Goal: Use online tool/utility: Use online tool/utility

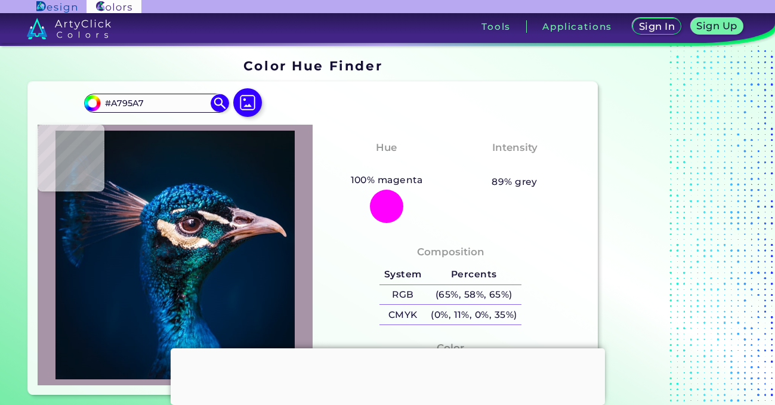
type input "#00243b"
type input "#00243B"
type input "#00223b"
type input "#00223B"
type input "#002039"
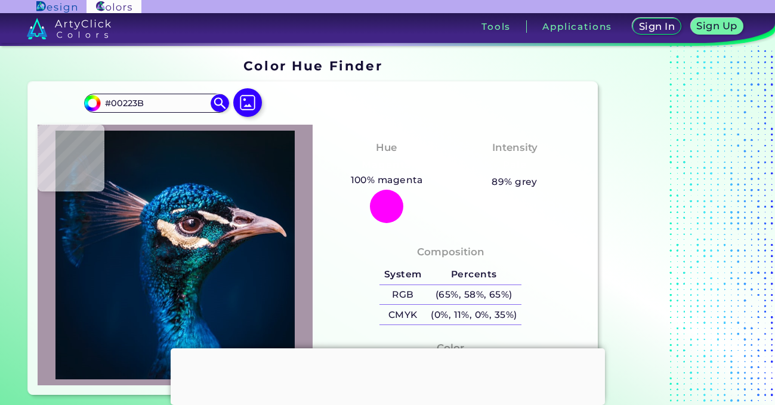
type input "#002039"
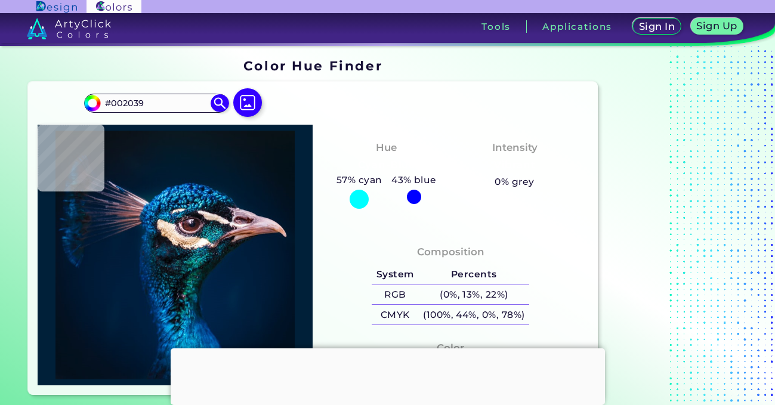
type input "#011e3c"
type input "#011E3C"
type input "#021f3a"
type input "#021F3A"
type input "#001e36"
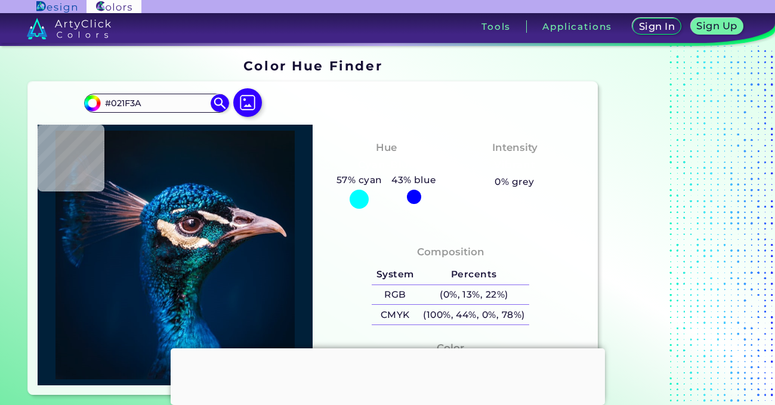
type input "#001E36"
type input "#001d35"
type input "#001D35"
type input "#001c34"
type input "#001C34"
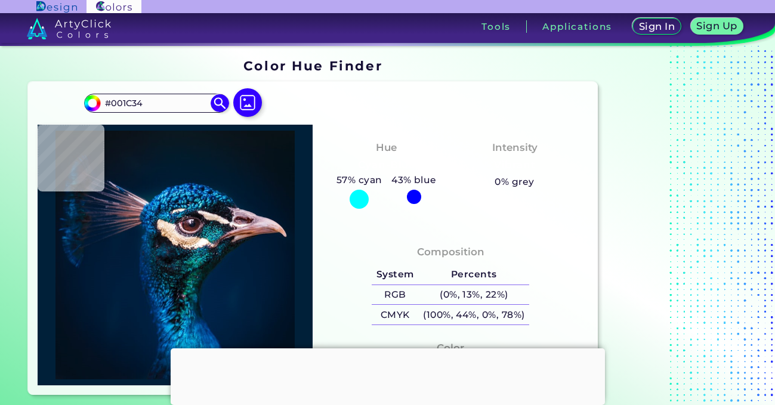
type input "#001b34"
type input "#001B34"
type input "#011b34"
type input "#011B34"
type input "#001a33"
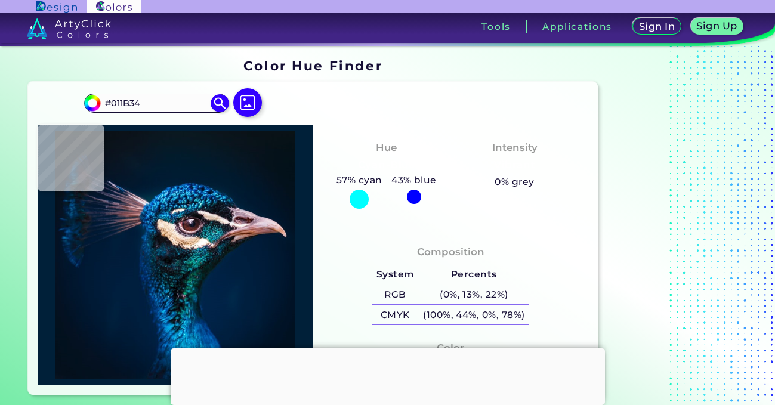
type input "#001A33"
type input "#001a32"
type input "#001A32"
type input "#001a33"
type input "#001A33"
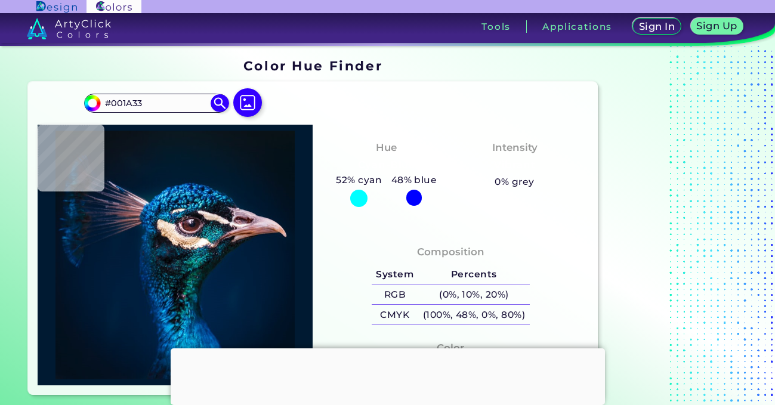
type input "#011b34"
type input "#011B34"
type input "#001d35"
type input "#001D35"
type input "#001e36"
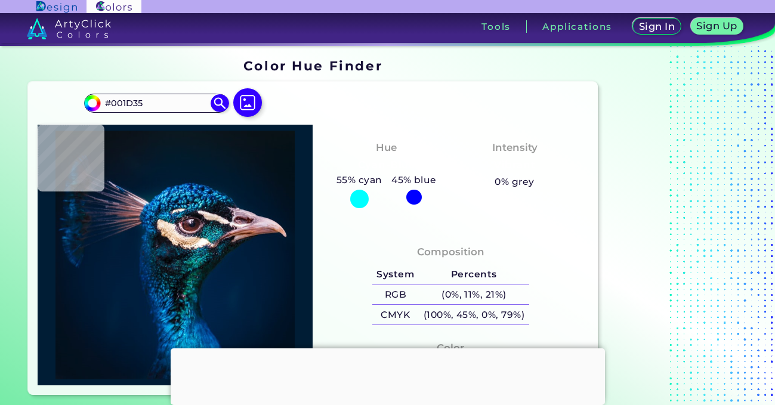
type input "#001E36"
type input "#012138"
type input "#002239"
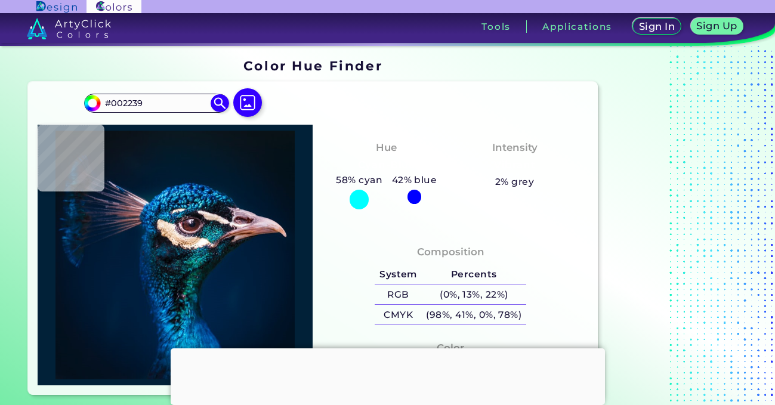
type input "#002443"
type input "#14699a"
type input "#14699A"
type input "#2387b8"
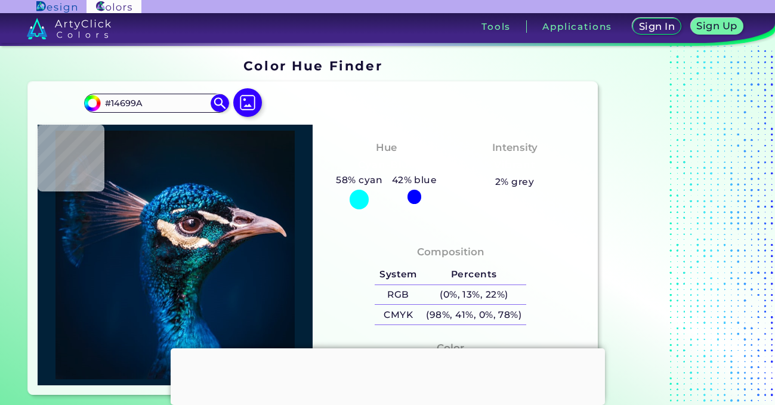
type input "#2387B8"
type input "#1f84b7"
type input "#1F84B7"
type input "#0a6a9b"
type input "#0A6A9B"
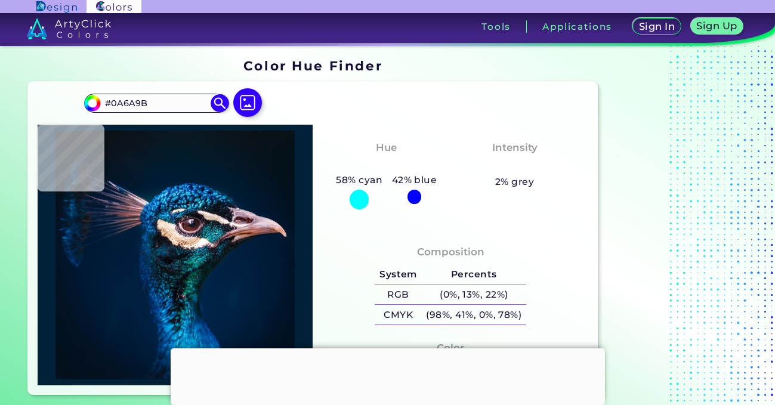
type input "#005083"
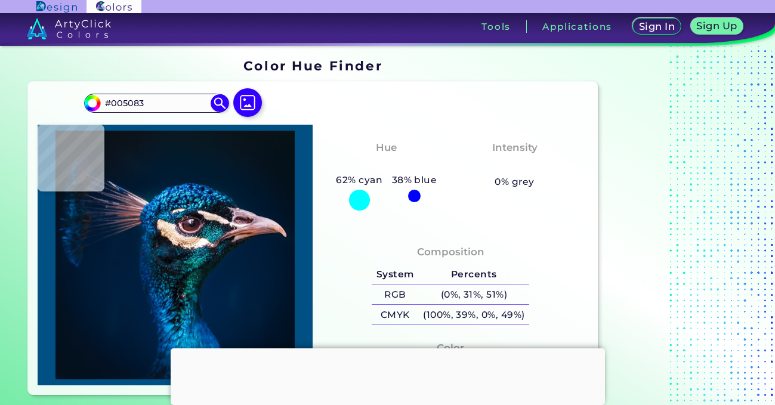
type input "#00407a"
type input "#00407A"
type input "#004187"
type input "#0f75b7"
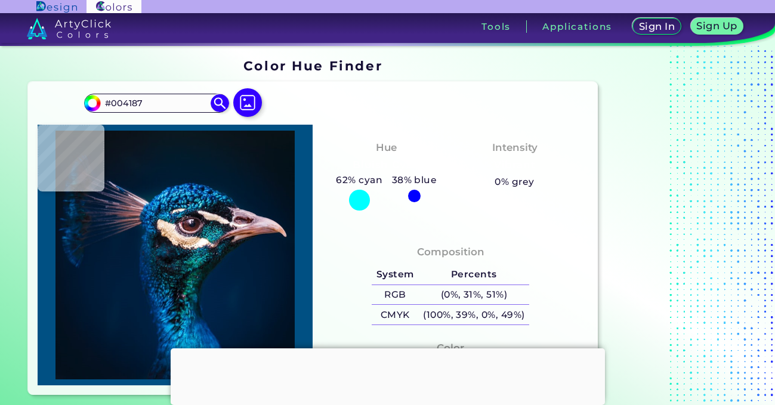
type input "#0F75B7"
type input "#2fc0ed"
type input "#2FC0ED"
type input "#23b2de"
type input "#23B2DE"
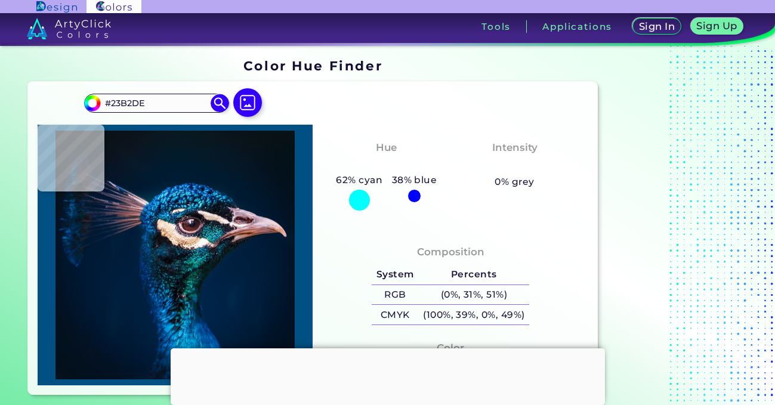
type input "#1299c3"
type input "#1299C3"
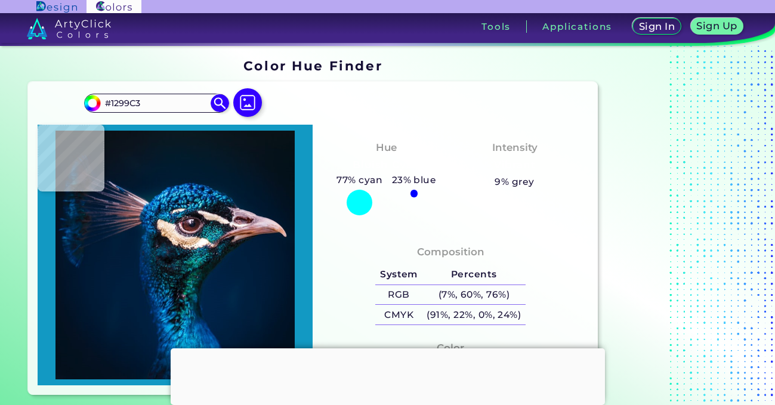
type input "#3ed5f5"
type input "#3ED5F5"
type input "#38bbdd"
type input "#38BBDD"
type input "#157099"
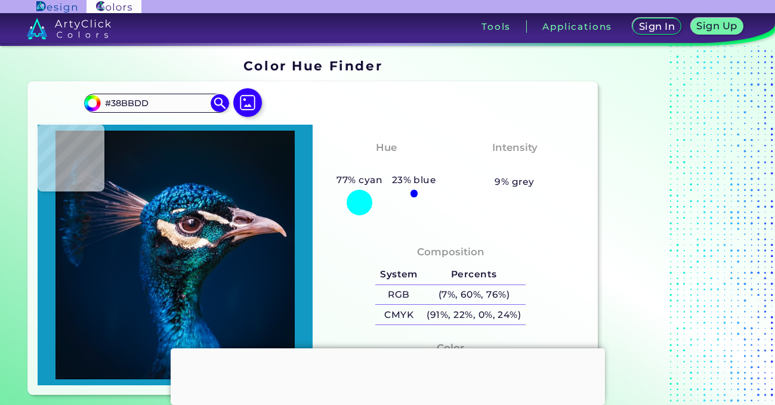
type input "#157099"
type input "#003360"
type input "#00205d"
type input "#00205D"
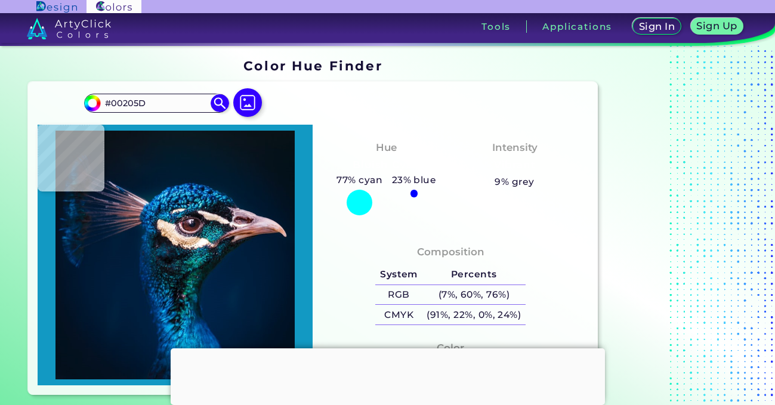
type input "#062d6d"
type input "#062D6D"
type input "#02225a"
type input "#02225A"
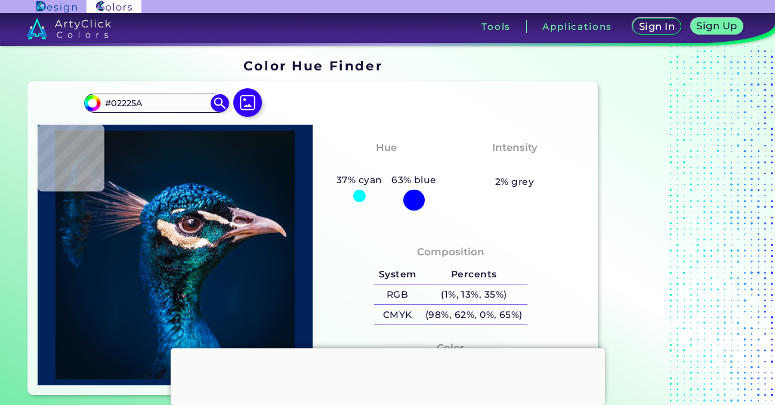
type input "#062d6d"
type input "#062D6D"
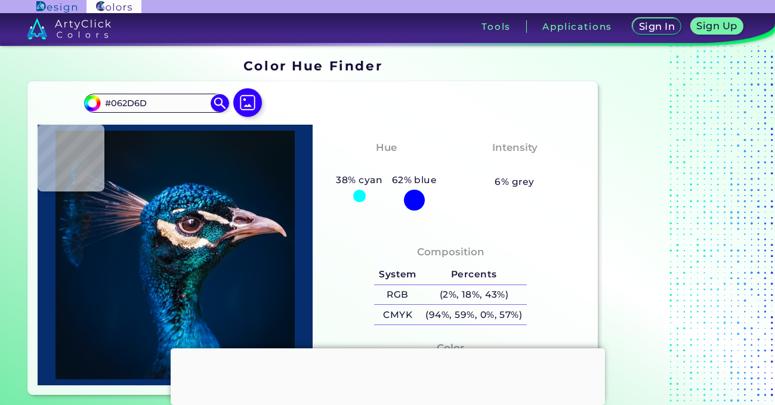
type input "#00205d"
type input "#00205D"
type input "#062e62"
type input "#062E62"
type input "#003360"
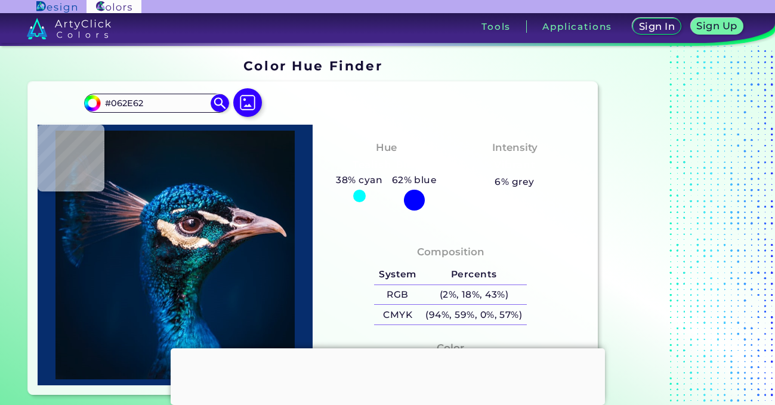
type input "#003360"
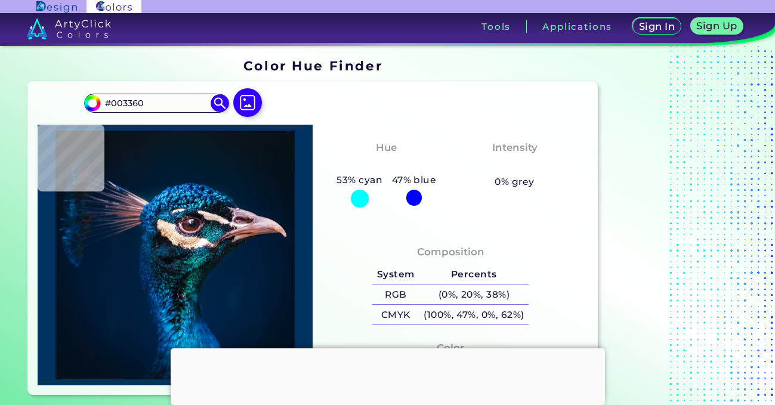
type input "#157099"
type input "#38bbdd"
type input "#38BBDD"
type input "#1daed0"
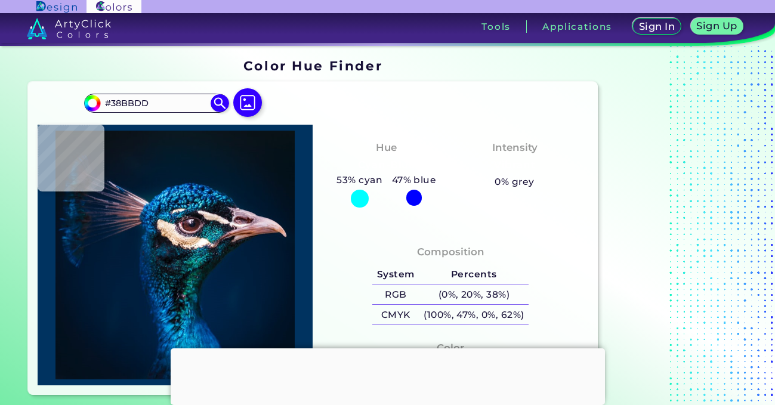
type input "#1DAED0"
type input "#3ed5f5"
type input "#3ED5F5"
type input "#21b9e0"
type input "#21B9E0"
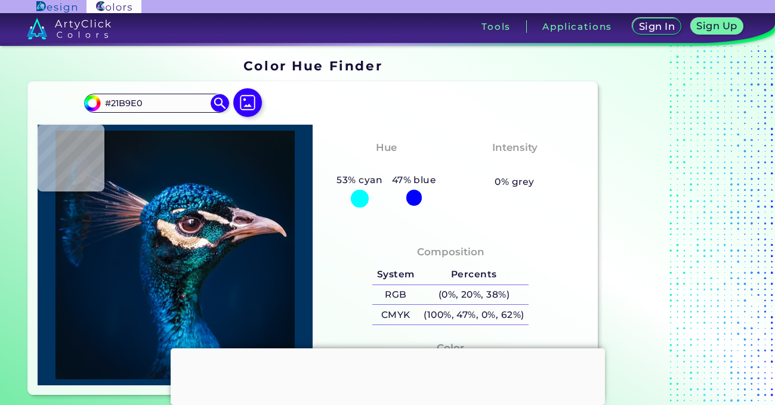
type input "#119dc0"
type input "#119DC0"
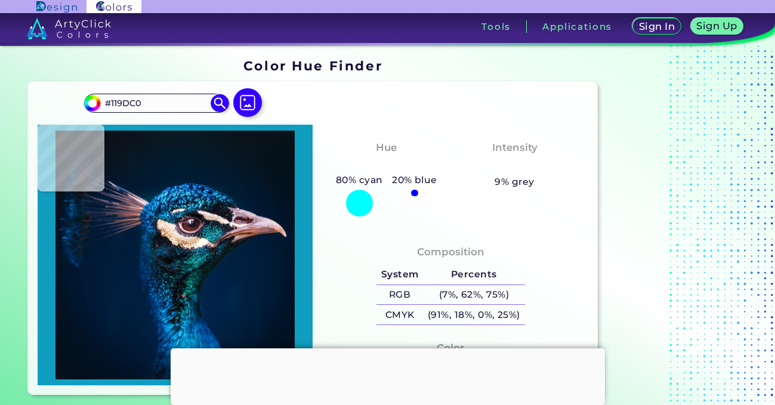
type input "#1299c3"
type input "#1299C3"
type input "#23b2de"
type input "#23B2DE"
type input "#2fc0ed"
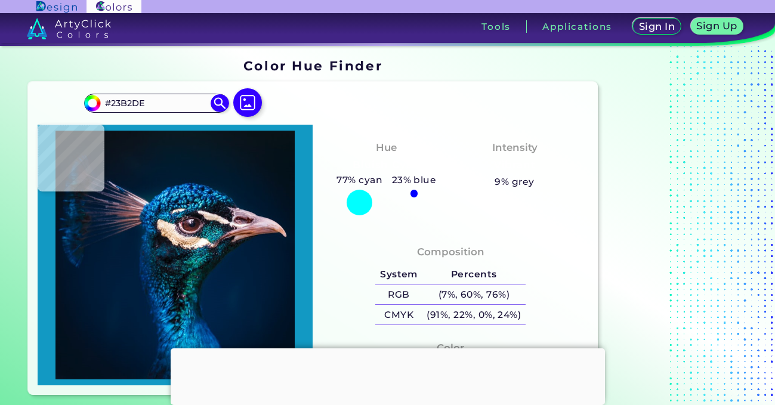
type input "#2FC0ED"
type input "#0e6da9"
type input "#0E6DA9"
type input "#073e71"
type input "#073E71"
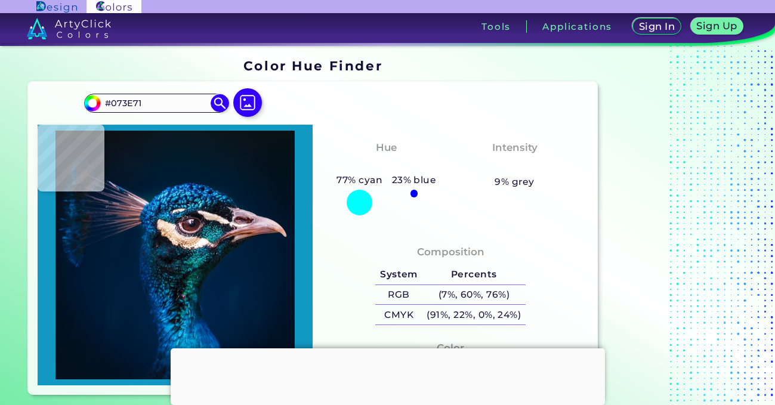
type input "#002f5a"
type input "#002F5A"
type input "#002b4e"
type input "#002B4E"
type input "#02263e"
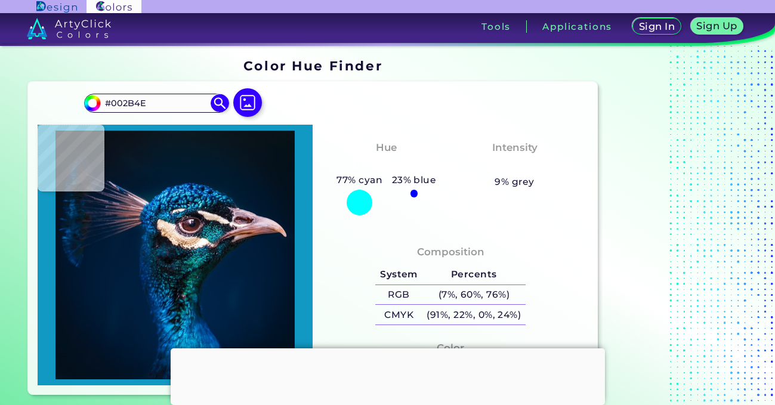
type input "#02263E"
type input "#00213b"
type input "#00213B"
type input "#002037"
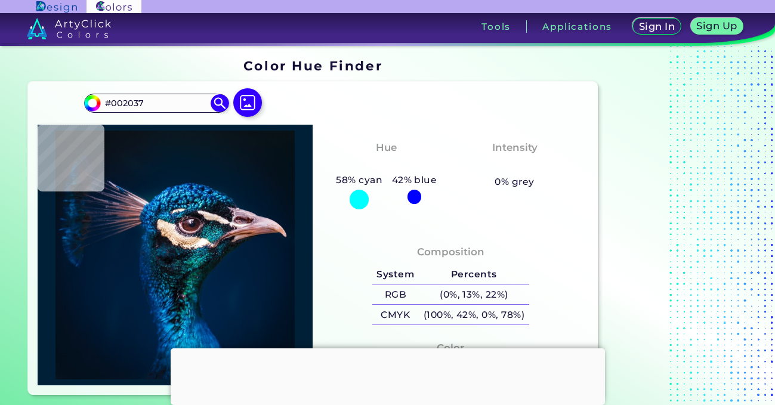
type input "#001e36"
type input "#001E36"
type input "#001d35"
type input "#001D35"
type input "#011d35"
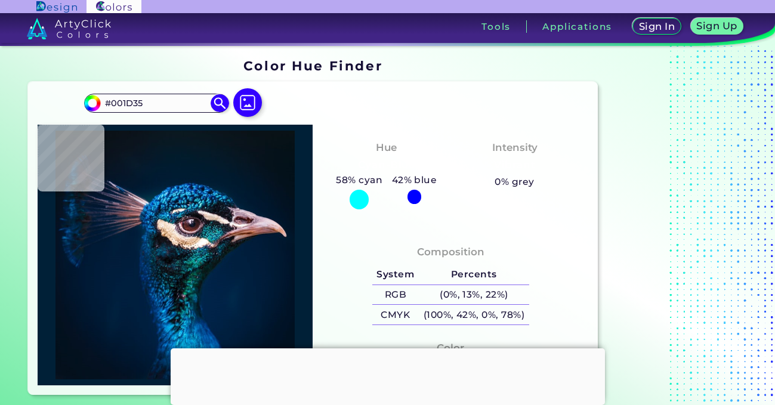
type input "#011D35"
type input "#001c34"
type input "#001C34"
type input "#001b34"
type input "#001B34"
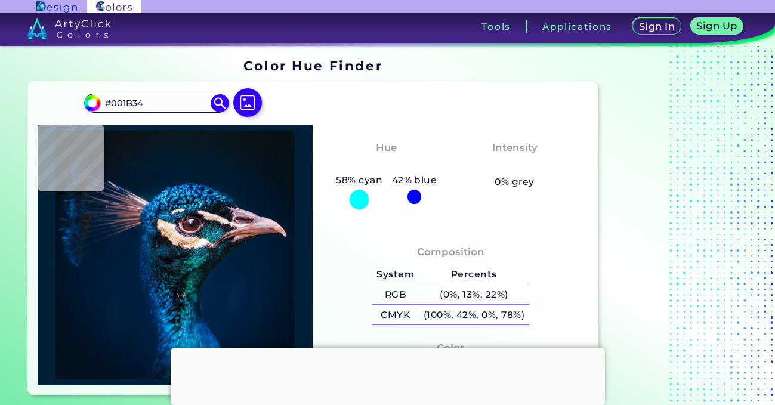
type input "#011b34"
type input "#011B34"
type input "#001a33"
type input "#001A33"
type input "#001a31"
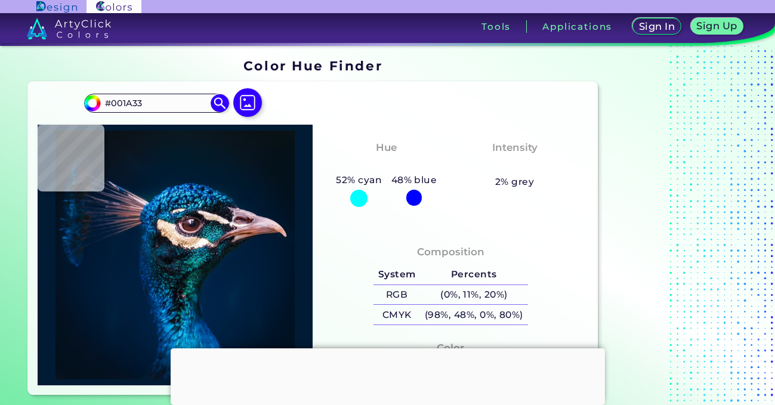
type input "#001A31"
type input "#001a32"
type input "#001A32"
type input "#011b33"
type input "#011B33"
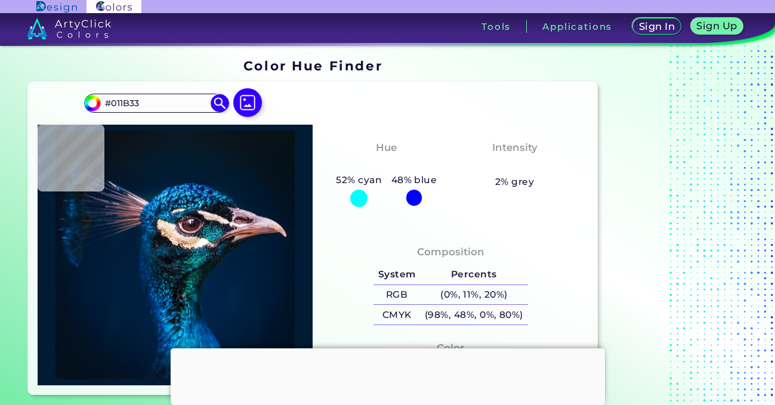
type input "#001a31"
type input "#001A31"
type input "#011b32"
type input "#011B32"
type input "#001a33"
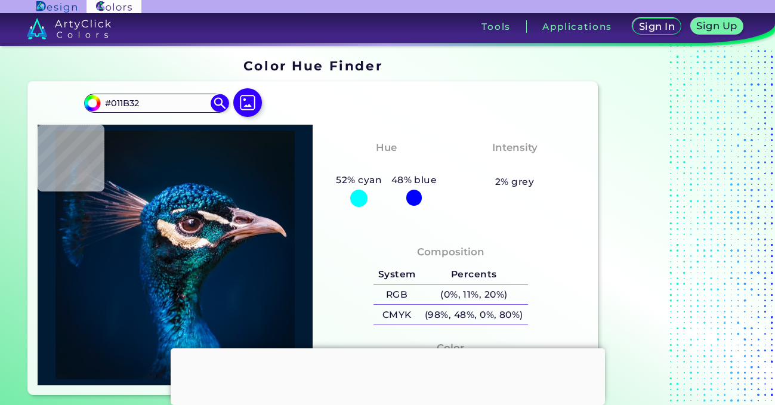
type input "#001A33"
type input "#011931"
type input "#001a31"
type input "#001A31"
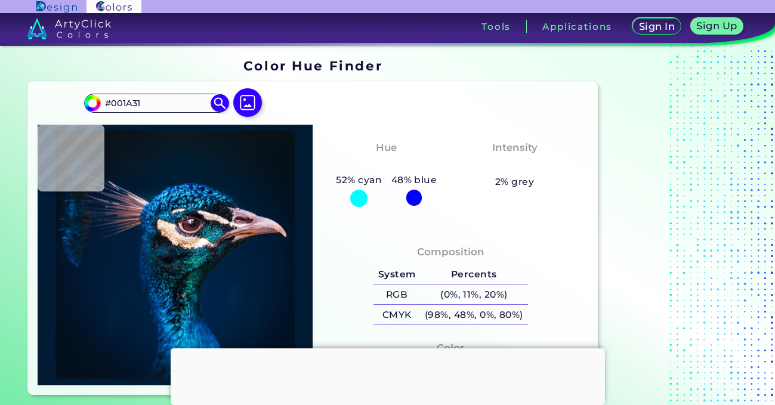
type input "#001a32"
type input "#001A32"
type input "#00182e"
type input "#00182E"
type input "#011629"
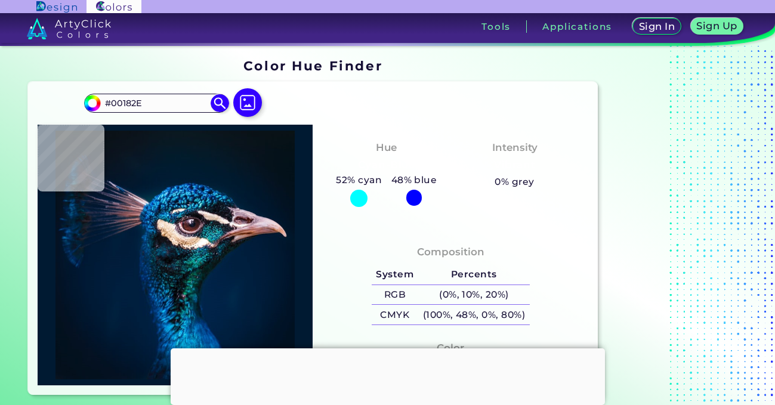
type input "#011629"
type input "#041121"
type input "#03111c"
type input "#03111C"
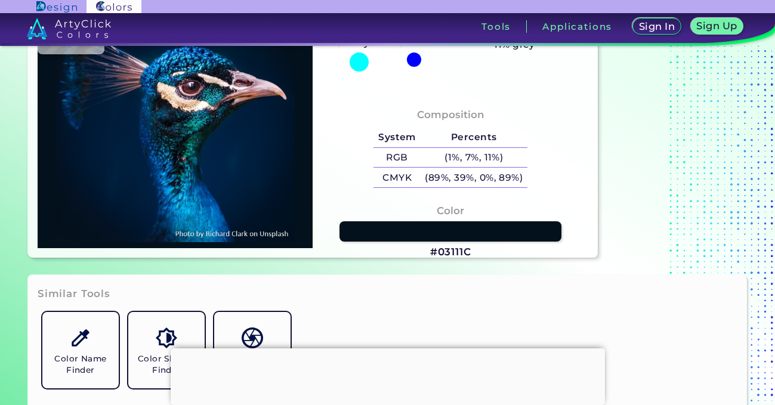
scroll to position [125, 0]
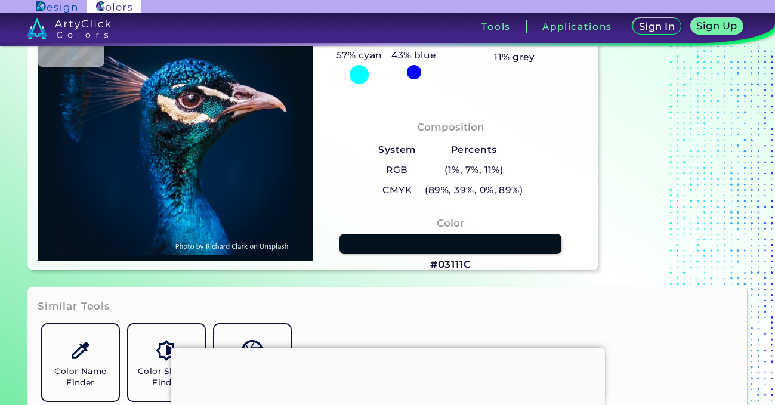
type input "#000000"
type input "#011327"
type input "#00152a"
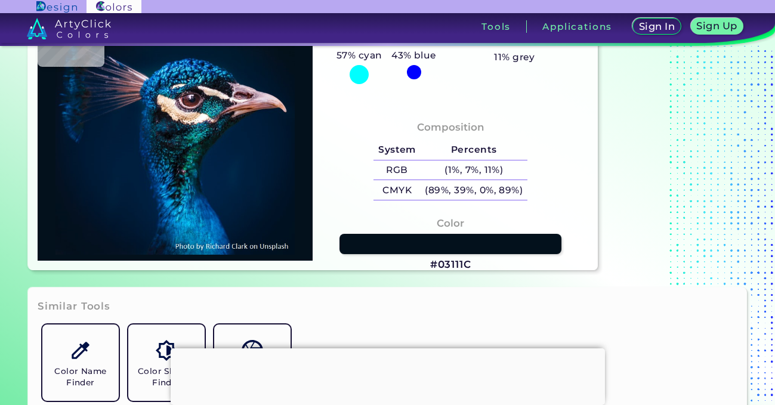
type input "#00152A"
type input "#00152c"
type input "#00152C"
type input "#00162e"
type input "#00162E"
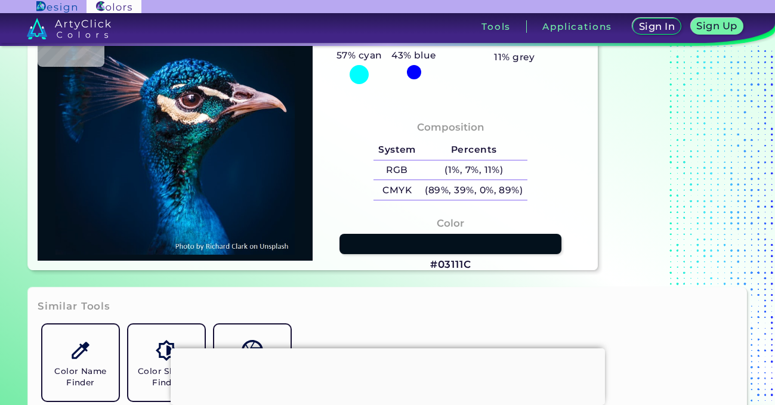
type input "#01172f"
type input "#01172F"
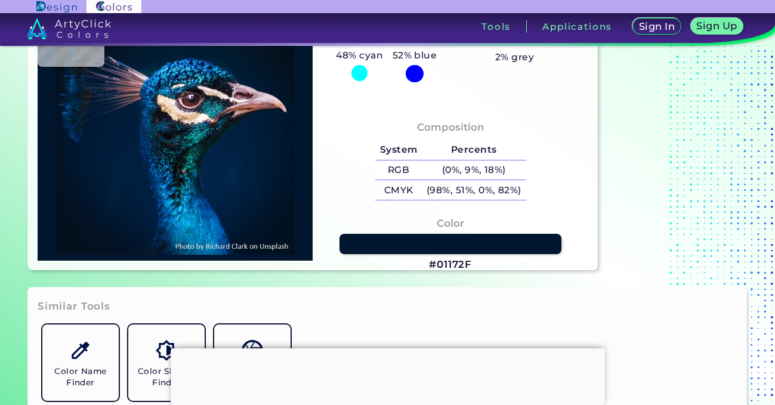
type input "#001831"
type input "#001932"
type input "#001b36"
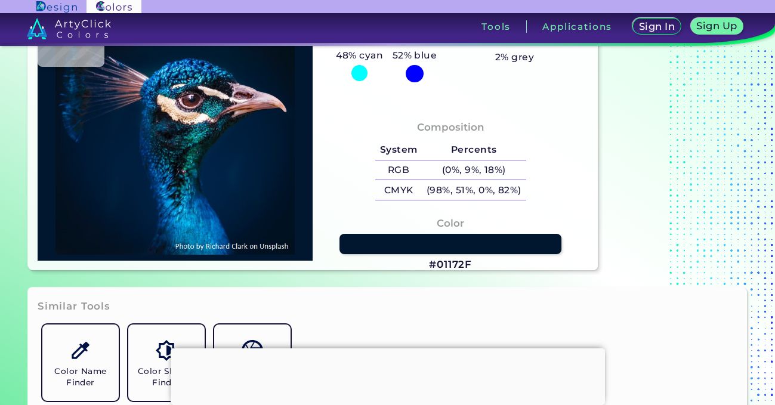
type input "#001B36"
type input "#001e3a"
type input "#001E3A"
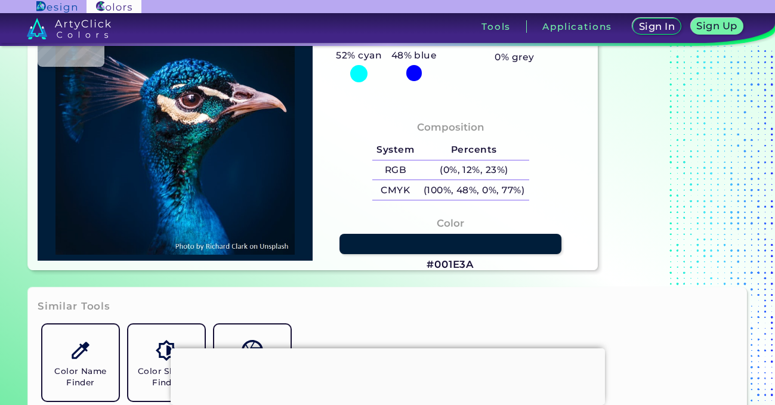
type input "#001f3b"
type input "#001F3B"
type input "#001f3c"
type input "#001F3C"
type input "#001f3e"
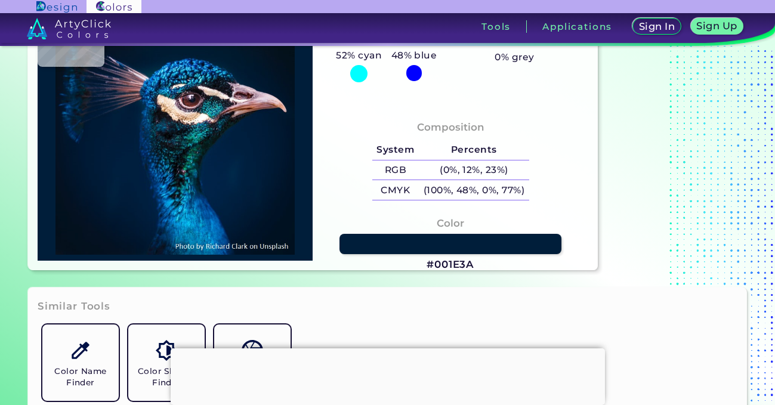
type input "#001F3E"
type input "#01203f"
type input "#01203F"
type input "#00203f"
type input "#00203F"
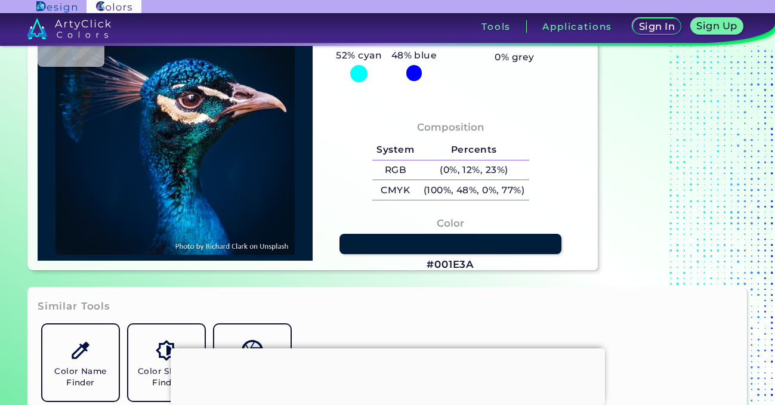
type input "#002141"
type input "#002142"
type input "#002244"
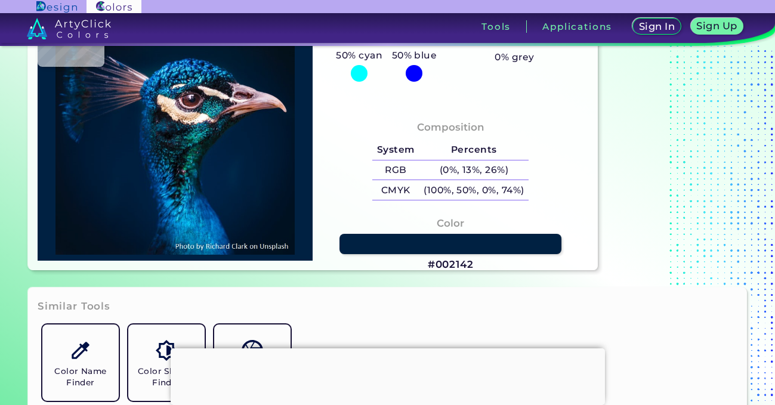
type input "#002244"
type input "#002245"
type input "#002345"
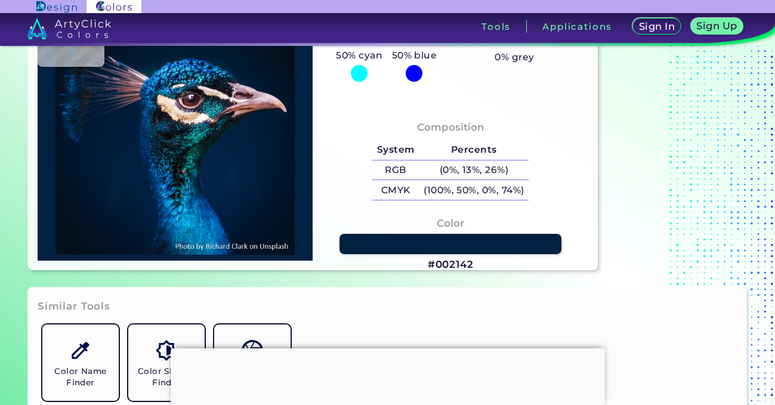
type input "#002446"
type input "#002748"
type input "#002647"
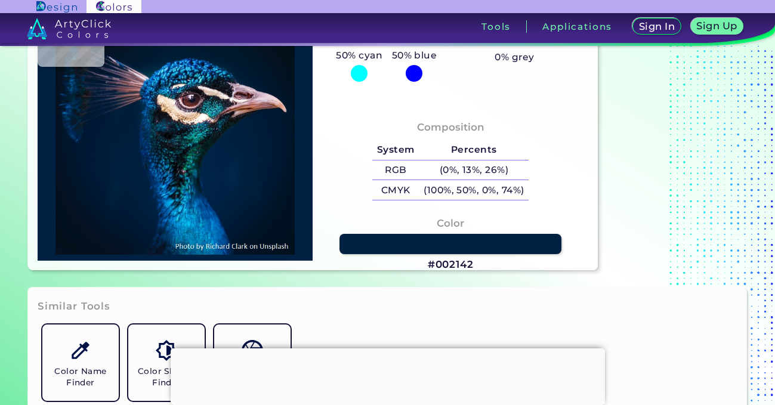
type input "#002647"
